Goal: Check status: Check status

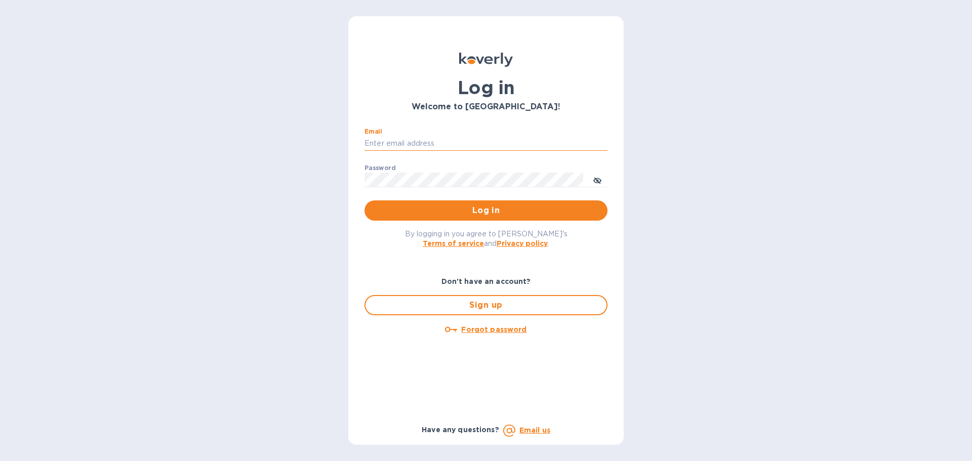
click at [433, 139] on input "Email" at bounding box center [485, 143] width 243 height 15
type input "monica@jorgeordonez.com"
click at [364, 200] on button "Log in" at bounding box center [485, 210] width 243 height 20
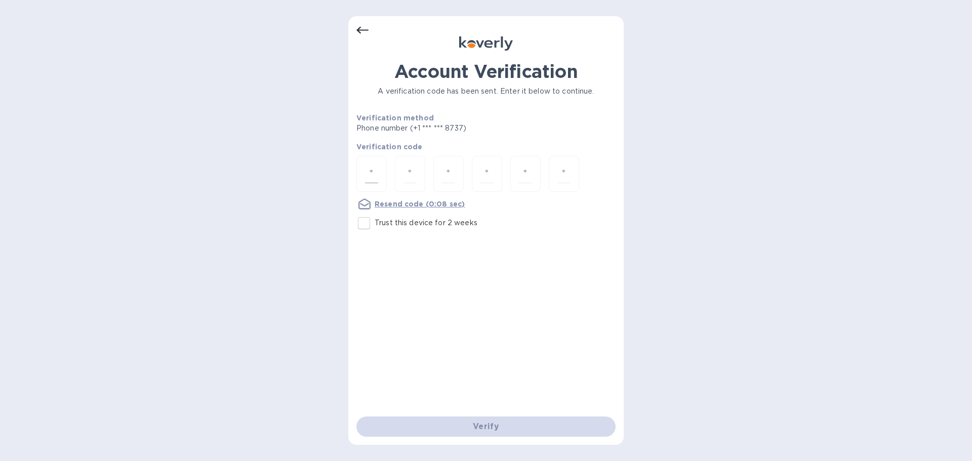
click at [375, 181] on input "number" at bounding box center [371, 173] width 13 height 19
type input "2"
type input "4"
type input "3"
type input "0"
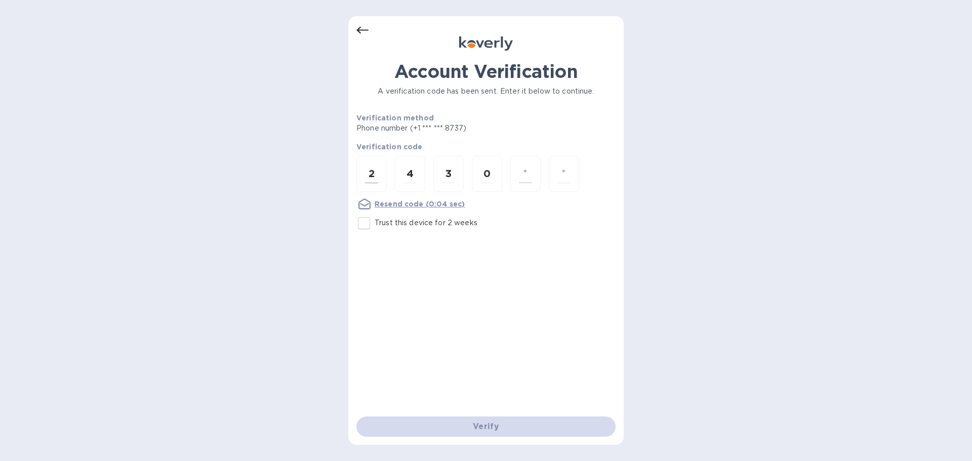
type input "1"
type input "7"
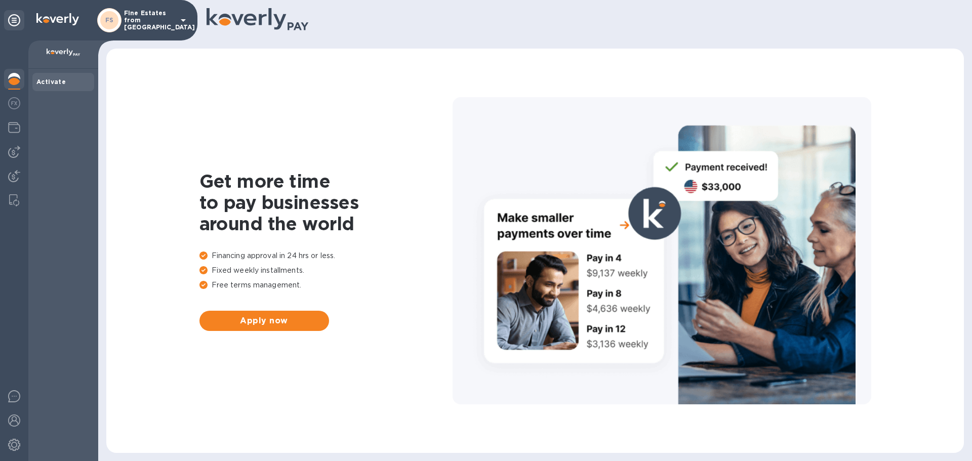
click at [159, 15] on p "Fine Estates from [GEOGRAPHIC_DATA]" at bounding box center [149, 20] width 51 height 21
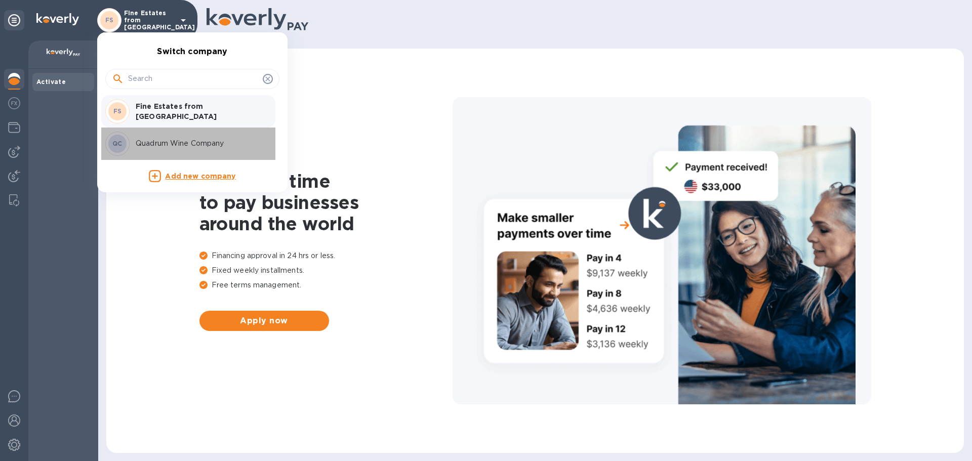
click at [142, 132] on div "QC Quadrum Wine Company" at bounding box center [184, 144] width 158 height 24
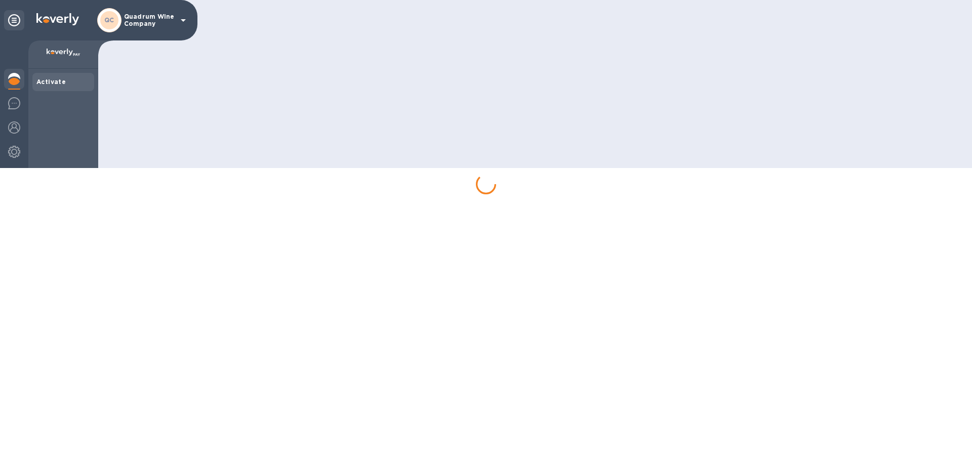
click at [142, 131] on div at bounding box center [534, 84] width 873 height 168
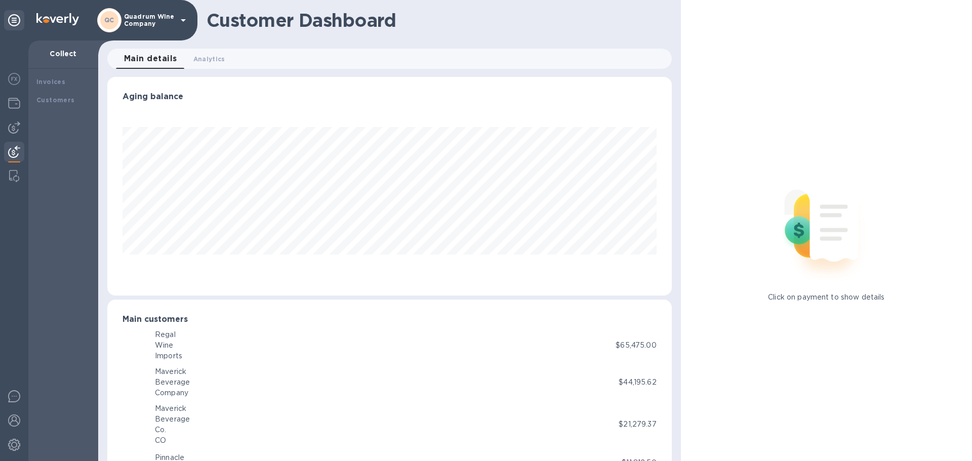
scroll to position [219, 560]
click at [11, 101] on img at bounding box center [14, 103] width 12 height 12
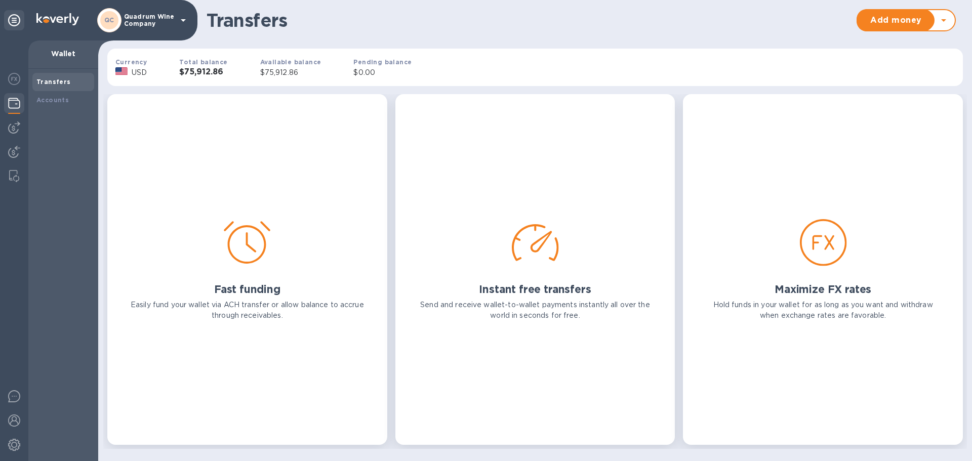
click at [201, 77] on div "Total balance $75,912.86" at bounding box center [203, 67] width 80 height 54
